Goal: Task Accomplishment & Management: Use online tool/utility

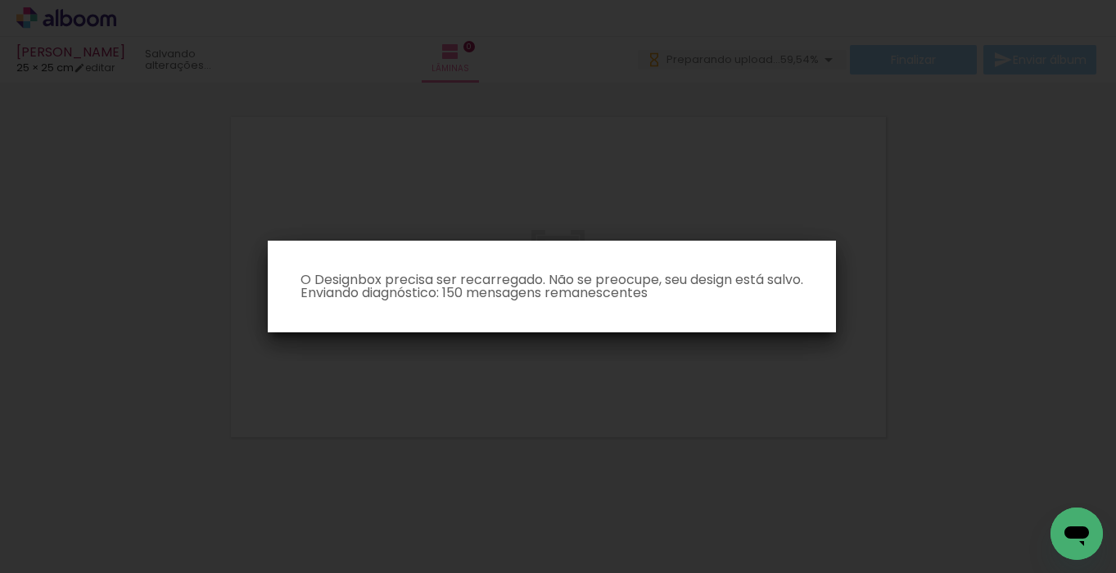
click at [777, 146] on iron-overlay-backdrop at bounding box center [558, 286] width 1116 height 573
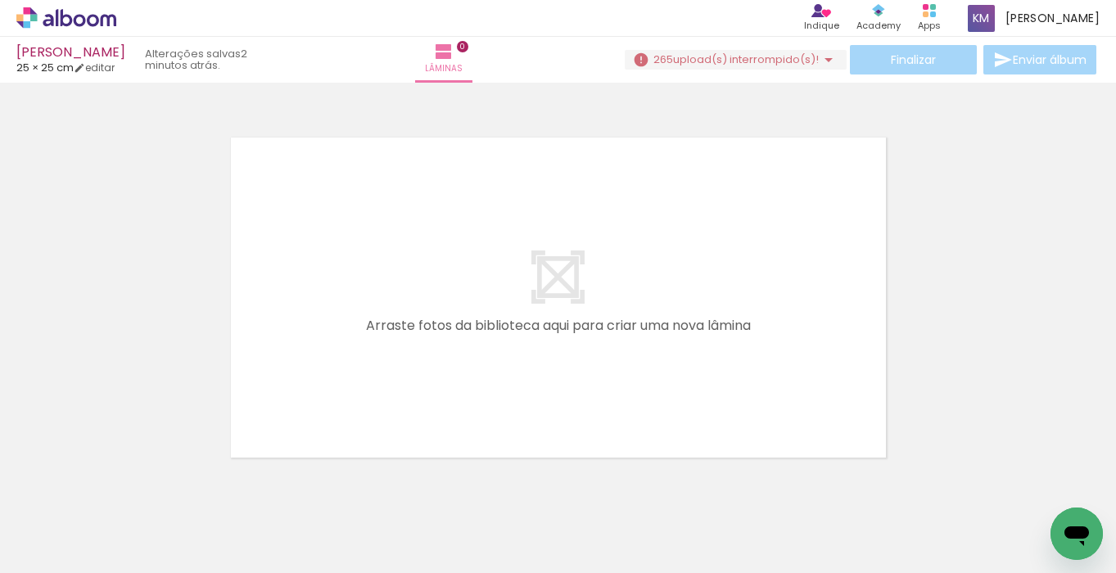
click at [681, 58] on span "upload(s) interrompido(s)!" at bounding box center [746, 60] width 146 height 16
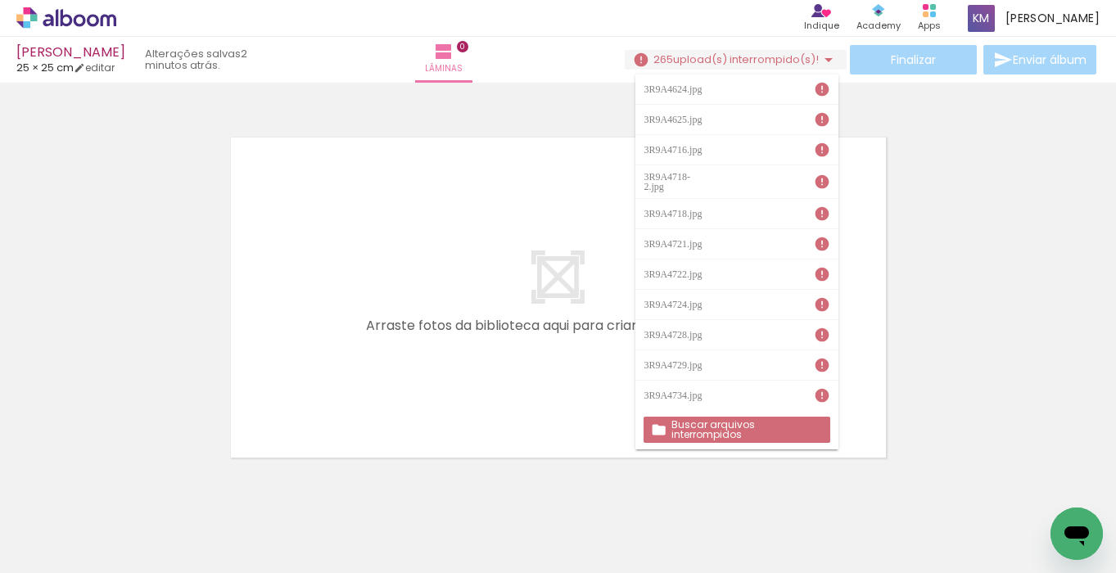
click at [474, 119] on div at bounding box center [558, 276] width 1116 height 377
